Goal: Task Accomplishment & Management: Use online tool/utility

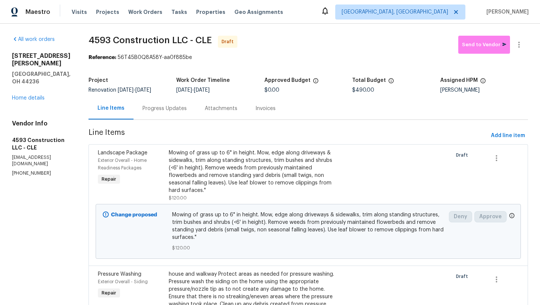
click at [31, 87] on div "All work orders 2844 Chamberlin Blvd Hudson, OH 44236 Home details Vendor Info …" at bounding box center [41, 106] width 59 height 141
click at [32, 95] on link "Home details" at bounding box center [28, 97] width 33 height 5
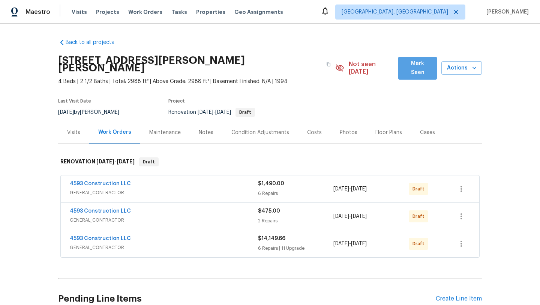
click at [415, 71] on button "Mark Seen" at bounding box center [417, 68] width 39 height 23
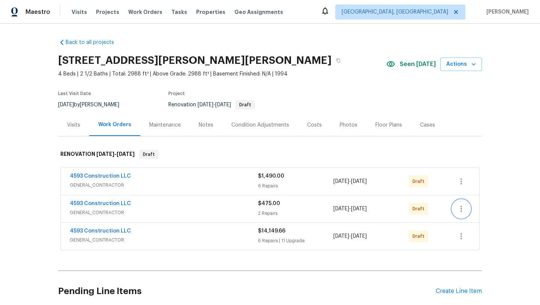
click at [460, 211] on icon "button" at bounding box center [461, 208] width 9 height 9
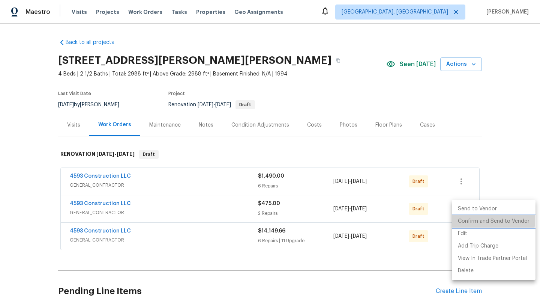
click at [461, 218] on li "Confirm and Send to Vendor" at bounding box center [494, 221] width 84 height 12
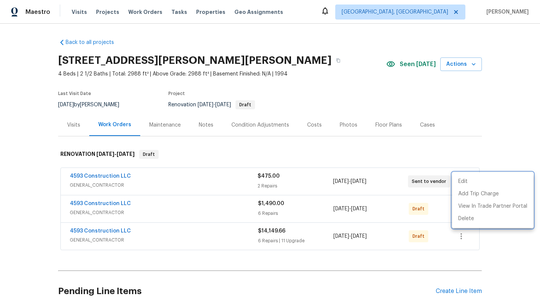
click at [87, 177] on div at bounding box center [270, 152] width 540 height 305
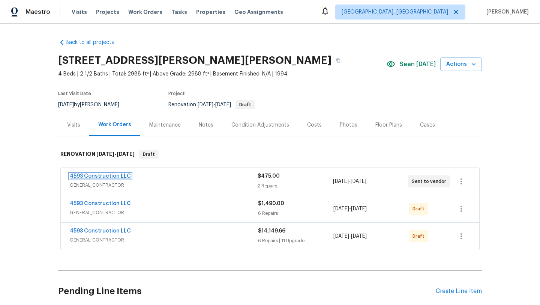
click at [87, 177] on link "4593 Construction LLC" at bounding box center [100, 175] width 61 height 5
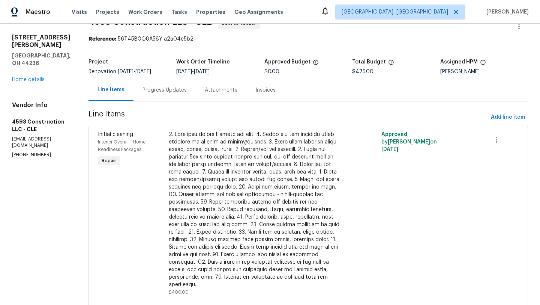
scroll to position [19, 0]
click at [17, 77] on link "Home details" at bounding box center [28, 79] width 33 height 5
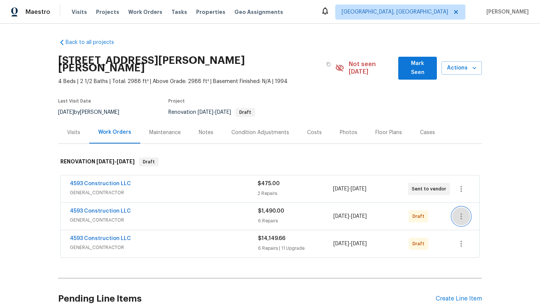
click at [461, 212] on icon "button" at bounding box center [461, 216] width 9 height 9
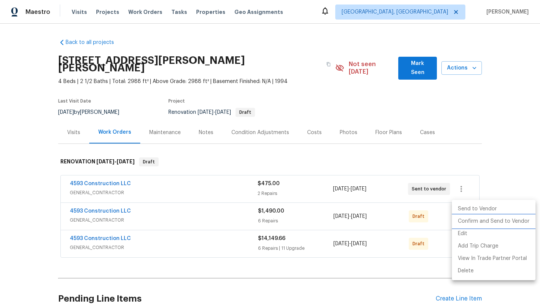
click at [461, 221] on li "Confirm and Send to Vendor" at bounding box center [494, 221] width 84 height 12
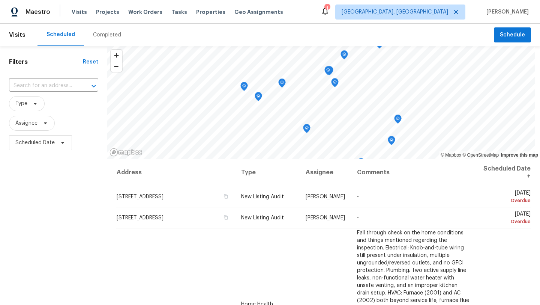
scroll to position [98, 0]
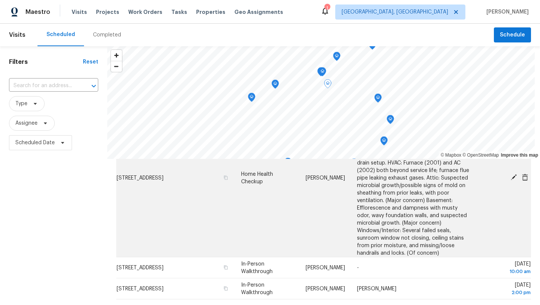
scroll to position [128, 0]
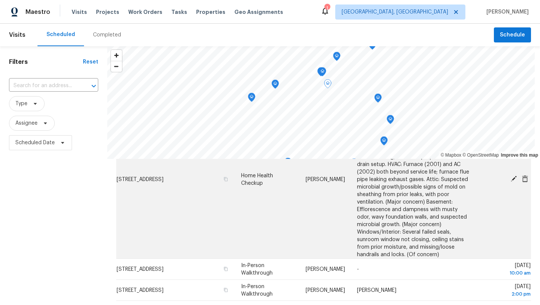
click at [514, 178] on icon at bounding box center [514, 179] width 6 height 6
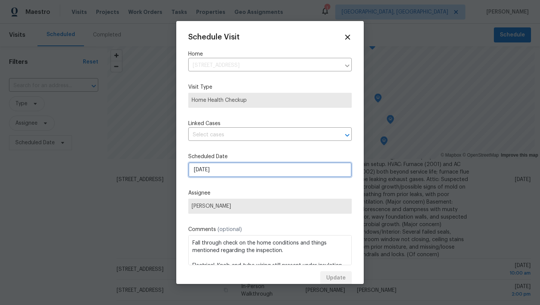
click at [235, 170] on input "9/22/2025" at bounding box center [270, 169] width 164 height 15
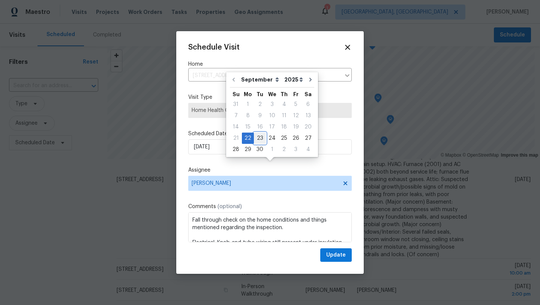
click at [260, 137] on div "23" at bounding box center [260, 138] width 12 height 11
type input "9/23/2025"
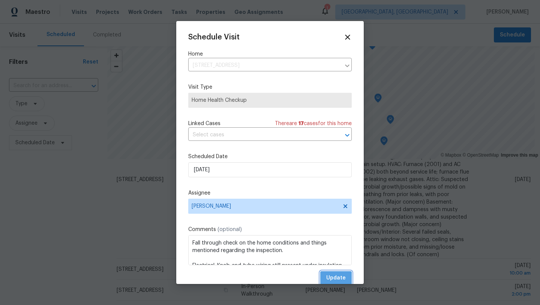
click at [337, 280] on span "Update" at bounding box center [336, 277] width 20 height 9
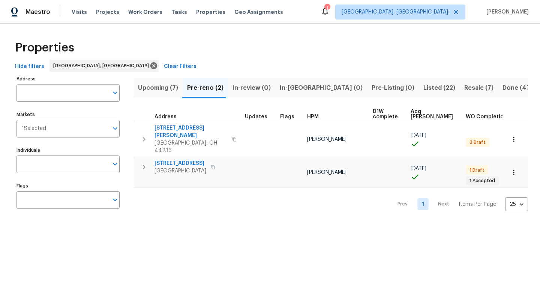
click at [155, 84] on span "Upcoming (7)" at bounding box center [158, 88] width 40 height 11
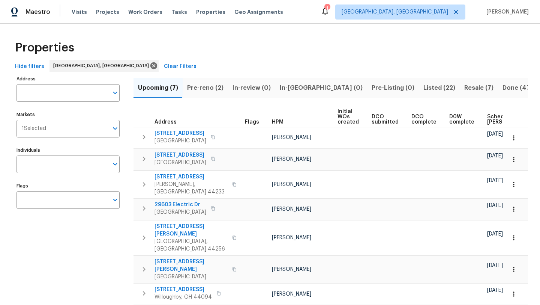
click at [489, 122] on span "Scheduled COE" at bounding box center [508, 119] width 42 height 11
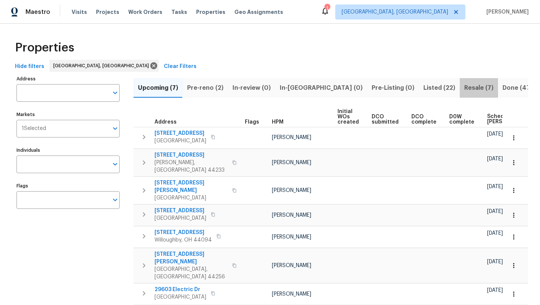
click at [465, 88] on span "Resale (7)" at bounding box center [479, 88] width 29 height 11
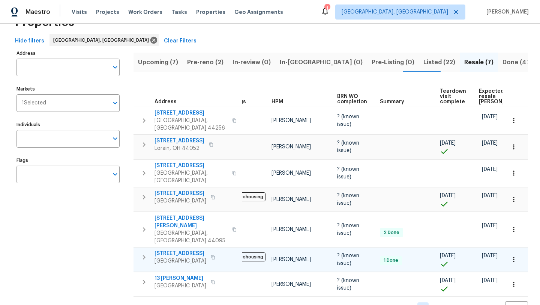
scroll to position [0, 23]
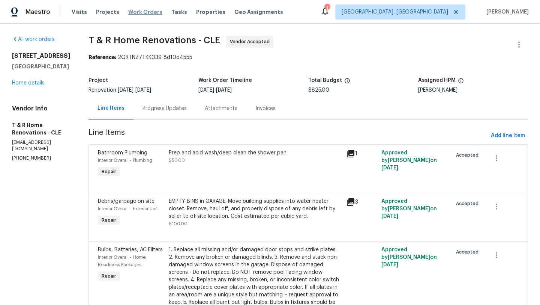
click at [129, 10] on span "Work Orders" at bounding box center [145, 12] width 34 height 8
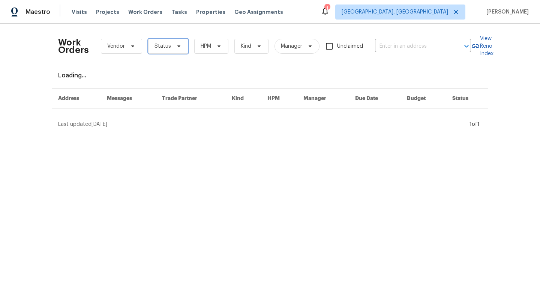
click at [168, 45] on span "Status" at bounding box center [163, 46] width 17 height 8
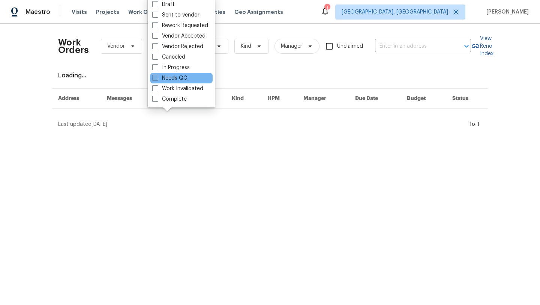
click at [171, 79] on label "Needs QC" at bounding box center [169, 78] width 35 height 8
click at [157, 79] on input "Needs QC" at bounding box center [154, 76] width 5 height 5
checkbox input "true"
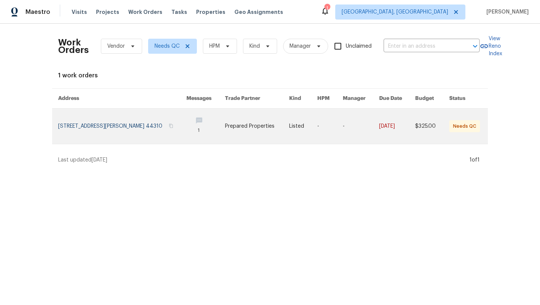
click at [95, 129] on link at bounding box center [122, 125] width 128 height 35
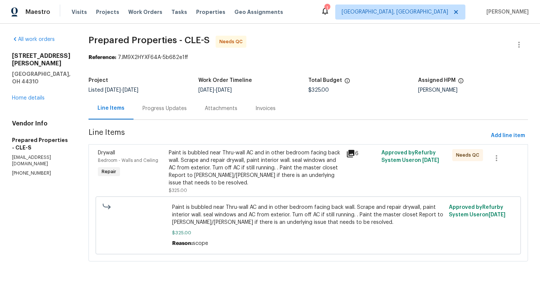
click at [208, 177] on div "Paint is bubbled near Thru-wall AC and in other bedroom facing back wall. Scrap…" at bounding box center [255, 168] width 173 height 38
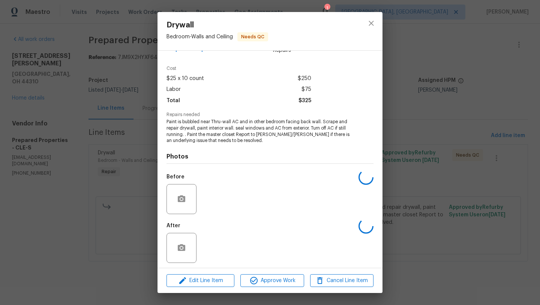
scroll to position [22, 0]
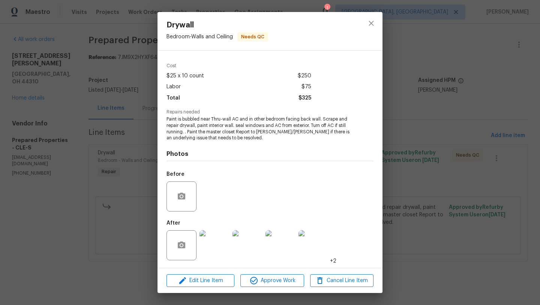
click at [212, 254] on img at bounding box center [215, 245] width 30 height 30
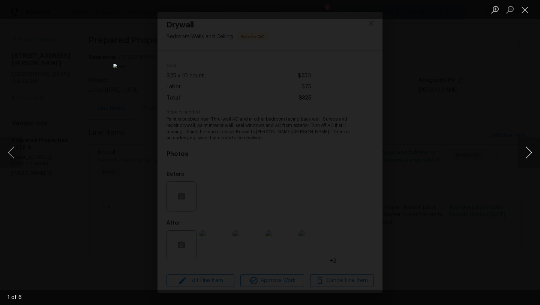
click at [527, 156] on button "Next image" at bounding box center [529, 152] width 23 height 30
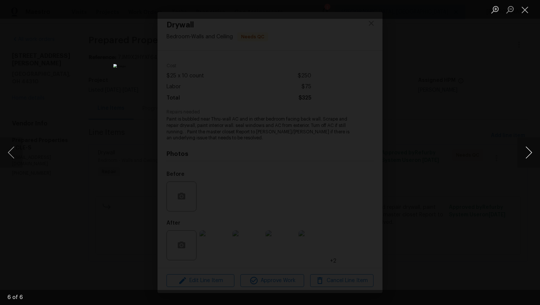
click at [527, 156] on button "Next image" at bounding box center [529, 152] width 23 height 30
click at [524, 12] on button "Close lightbox" at bounding box center [525, 9] width 15 height 13
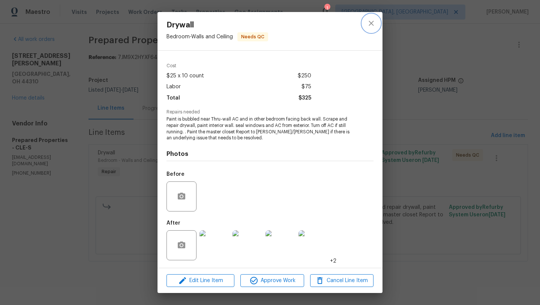
click at [370, 25] on icon "close" at bounding box center [371, 23] width 5 height 5
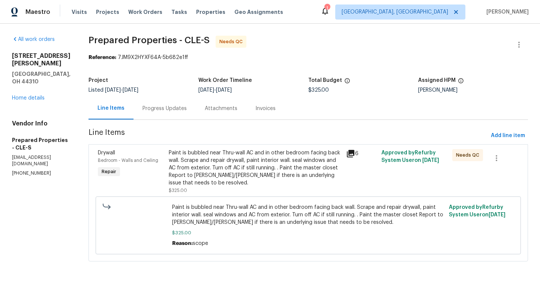
click at [174, 108] on div "Progress Updates" at bounding box center [165, 109] width 44 height 8
